Goal: Task Accomplishment & Management: Manage account settings

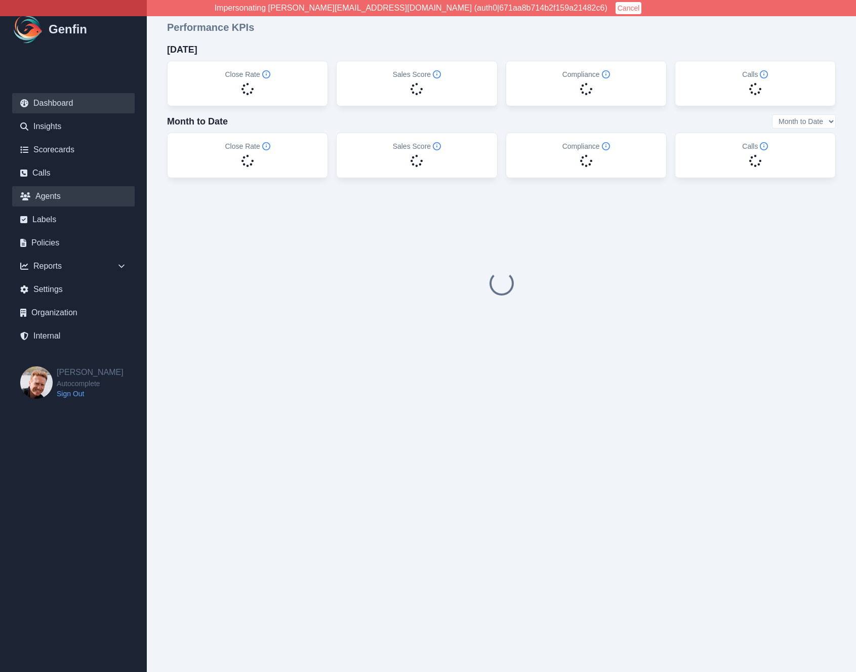
click at [52, 192] on link "Agents" at bounding box center [73, 196] width 123 height 20
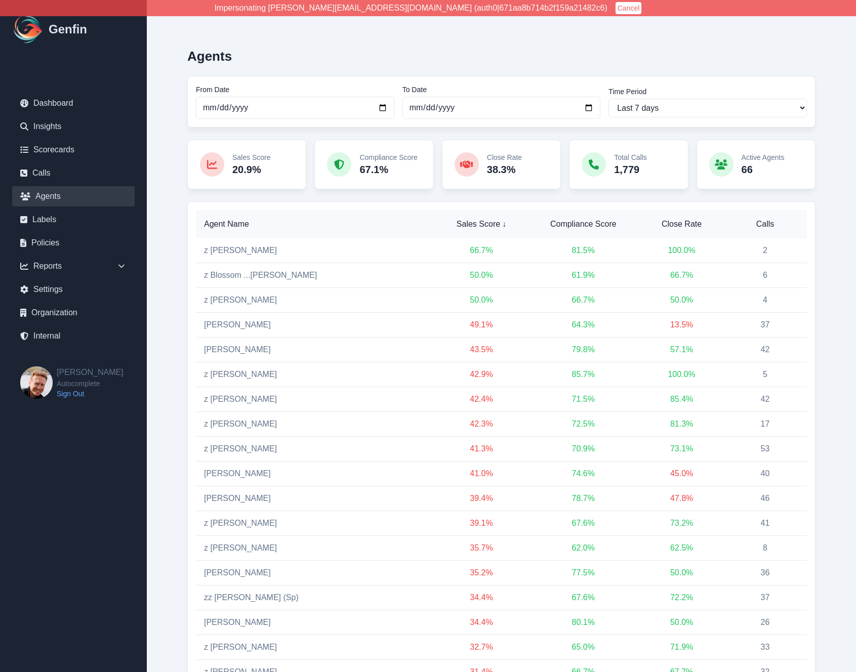
click at [237, 107] on input "[DATE]" at bounding box center [295, 108] width 199 height 22
type input "[DATE]"
select select "custom"
type input "[DATE]"
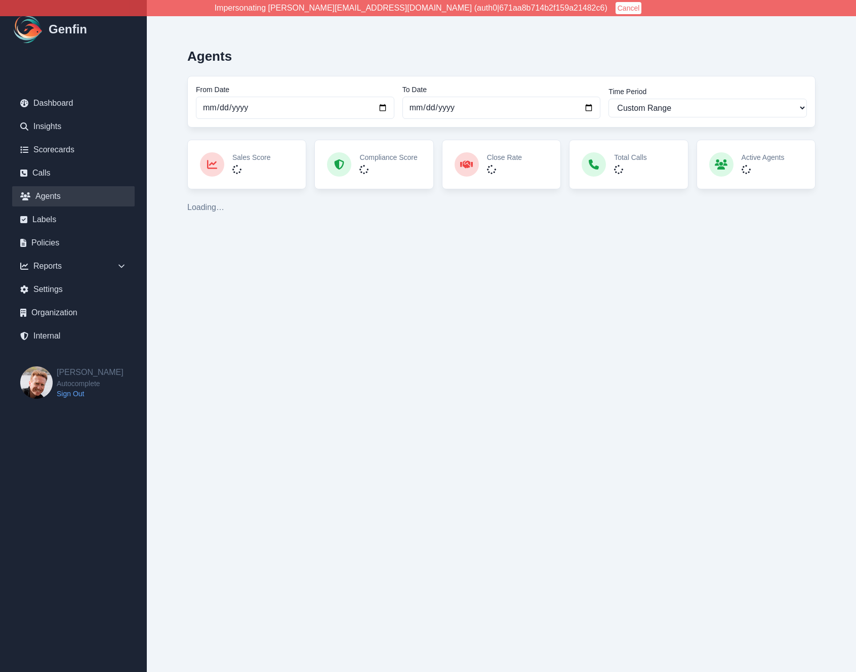
click at [169, 203] on div "Agents From Date [DATE] To Date [DATE] Time Period Last 7 days Last 14 days Las…" at bounding box center [501, 127] width 669 height 214
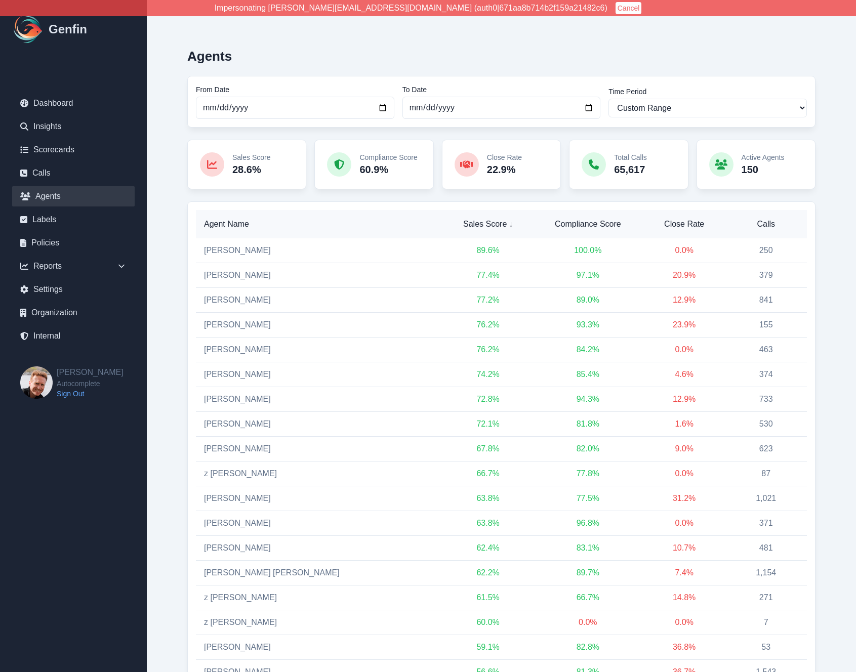
click at [755, 226] on span "Calls" at bounding box center [766, 224] width 66 height 12
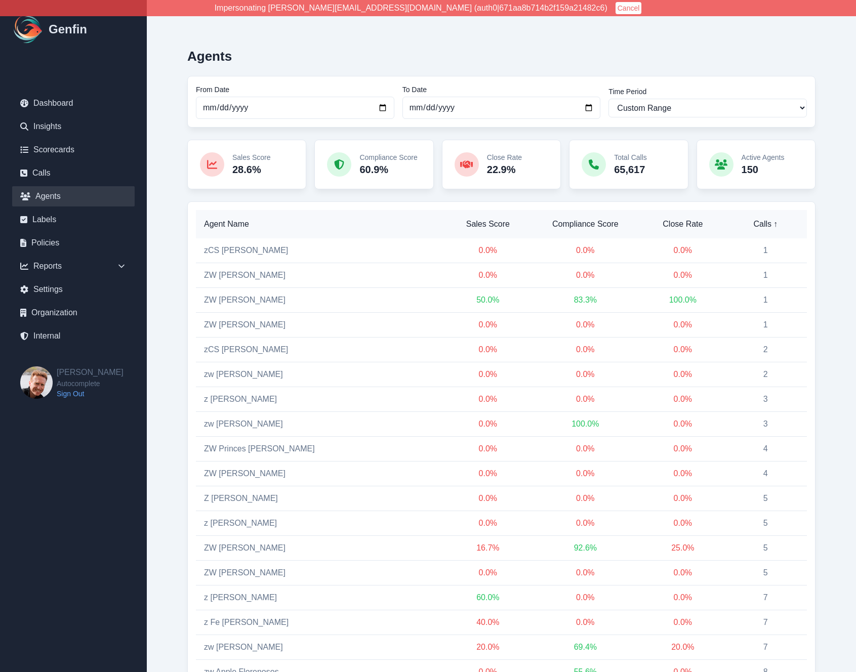
click at [758, 225] on span "Calls ↑" at bounding box center [766, 224] width 66 height 12
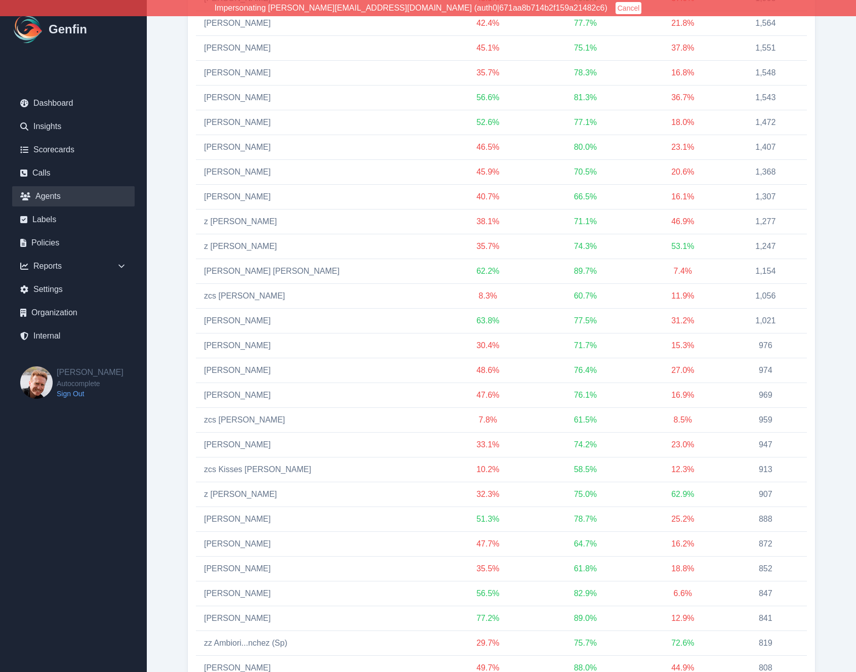
scroll to position [1676, 0]
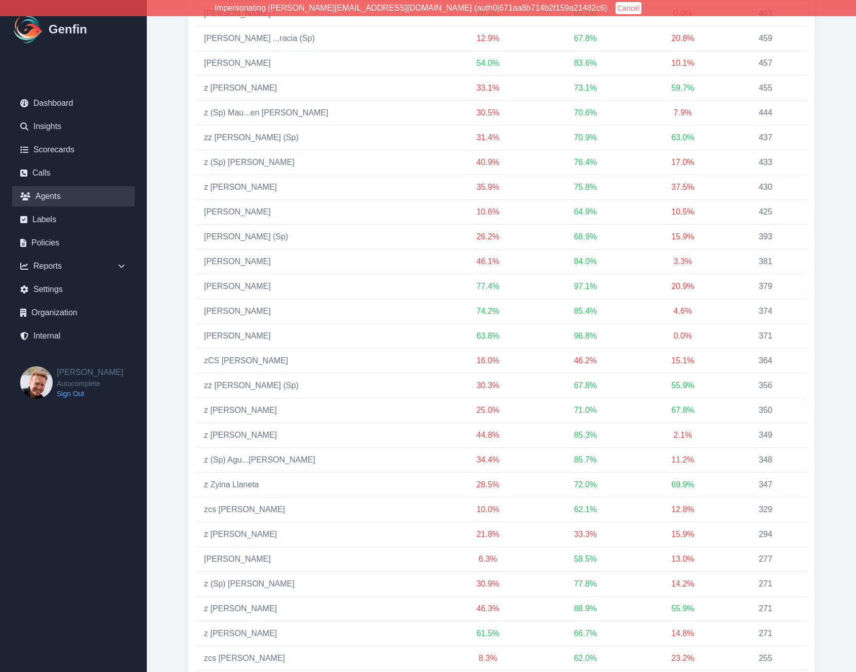
click at [182, 319] on div "Agents From Date [DATE] To Date [DATE] Time Period Last 7 days Last 14 days Las…" at bounding box center [501, 328] width 669 height 3969
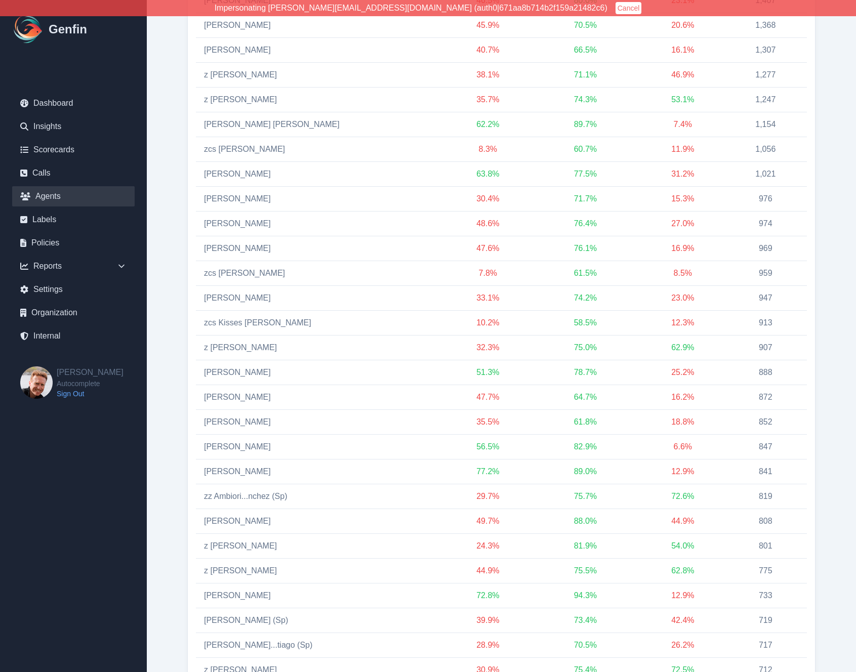
scroll to position [0, 0]
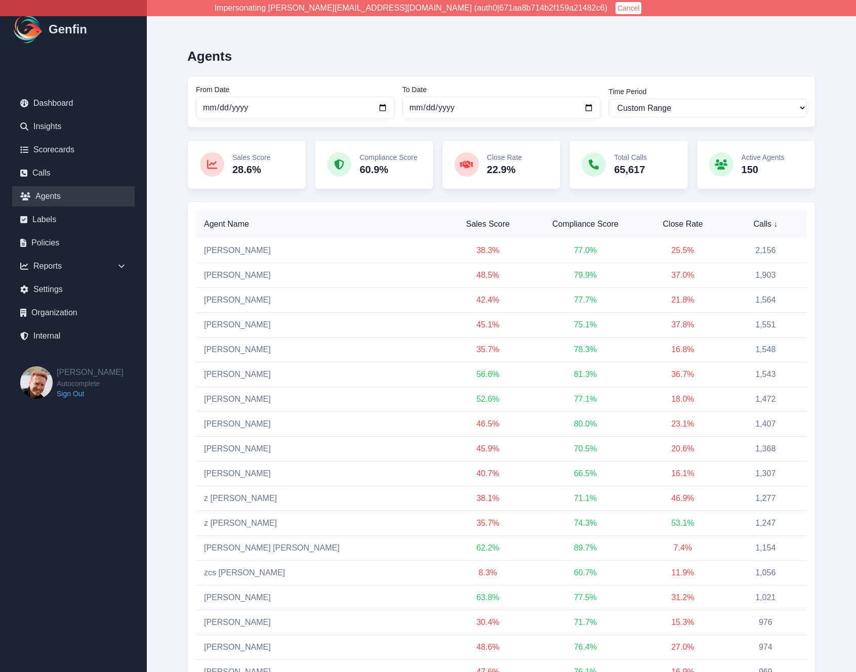
click at [616, 13] on button "Cancel" at bounding box center [629, 8] width 26 height 12
